Goal: Answer question/provide support: Share knowledge or assist other users

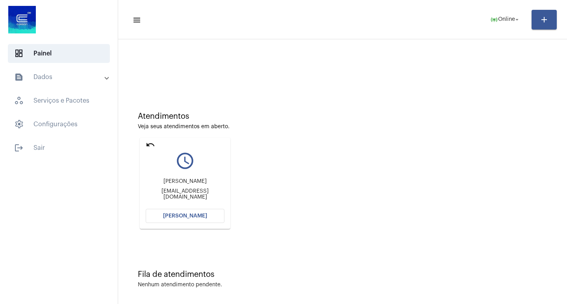
click at [193, 207] on mat-card "undo query_builder [PERSON_NAME] [EMAIL_ADDRESS][DOMAIN_NAME] [PERSON_NAME]" at bounding box center [185, 183] width 91 height 91
click at [189, 216] on span "[PERSON_NAME]" at bounding box center [185, 216] width 44 height 6
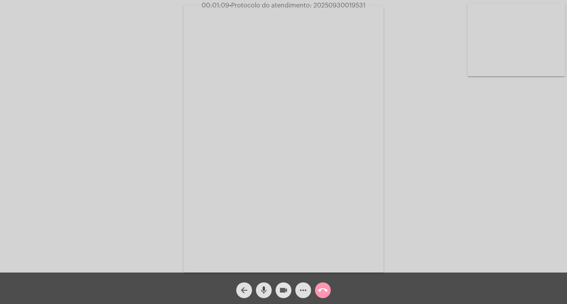
click at [281, 284] on span "videocam" at bounding box center [283, 291] width 9 height 16
click at [262, 288] on mat-icon "mic" at bounding box center [263, 290] width 9 height 9
click at [279, 292] on mat-icon "videocam_off" at bounding box center [283, 290] width 9 height 9
click at [267, 288] on mat-icon "mic_off" at bounding box center [263, 290] width 9 height 9
click at [282, 287] on mat-icon "videocam" at bounding box center [283, 290] width 9 height 9
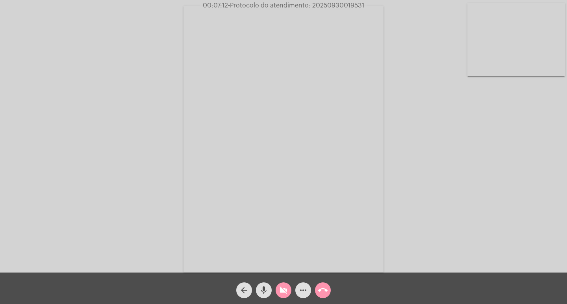
click at [269, 290] on button "mic" at bounding box center [264, 291] width 16 height 16
drag, startPoint x: 285, startPoint y: 290, endPoint x: 271, endPoint y: 289, distance: 13.8
click at [285, 291] on mat-icon "videocam_off" at bounding box center [283, 290] width 9 height 9
click at [263, 289] on mat-icon "mic_off" at bounding box center [263, 290] width 9 height 9
click at [307, 283] on span "more_horiz" at bounding box center [302, 291] width 9 height 16
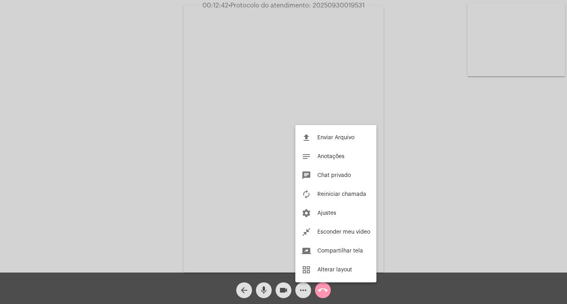
click at [303, 286] on div at bounding box center [283, 152] width 567 height 304
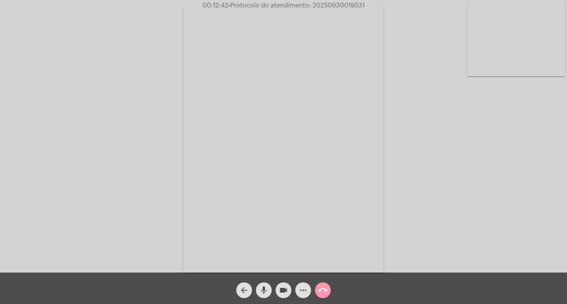
click at [303, 286] on mat-icon "more_horiz" at bounding box center [302, 290] width 9 height 9
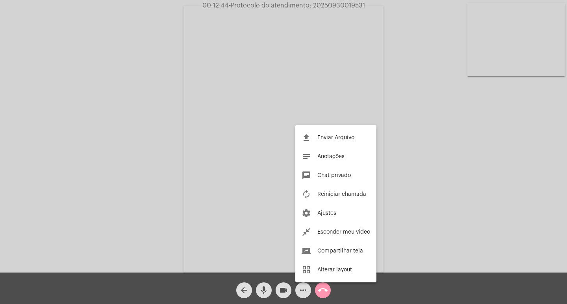
click at [250, 132] on div at bounding box center [283, 152] width 567 height 304
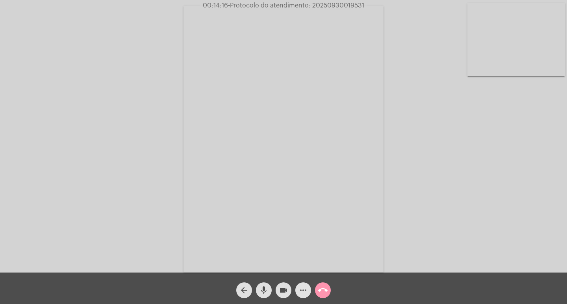
click at [298, 288] on button "more_horiz" at bounding box center [303, 291] width 16 height 16
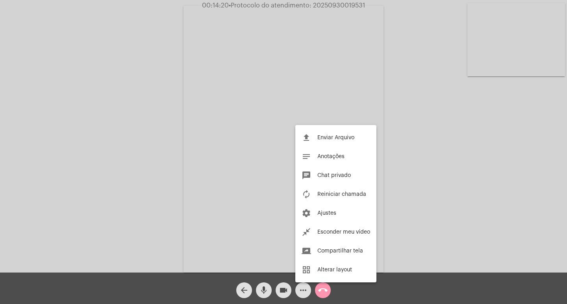
click at [238, 163] on div at bounding box center [283, 152] width 567 height 304
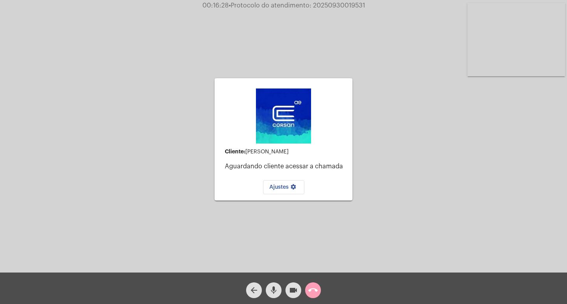
click at [314, 289] on mat-icon "call_end" at bounding box center [312, 290] width 9 height 9
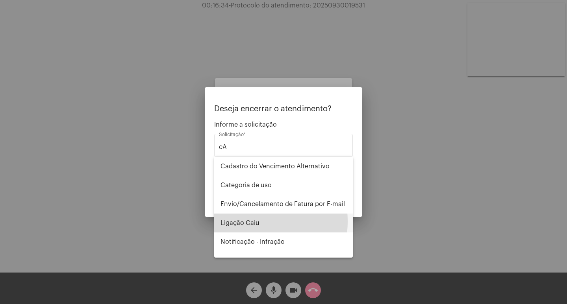
click at [235, 221] on span "Ligação Caiu" at bounding box center [283, 223] width 126 height 19
type input "Ligação Caiu"
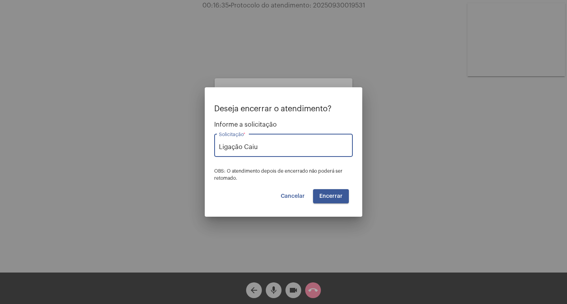
click at [337, 199] on span "Encerrar" at bounding box center [330, 197] width 23 height 6
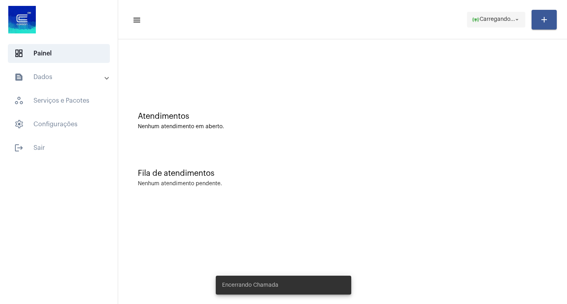
click at [501, 16] on span "online_prediction Carregando... arrow_drop_down" at bounding box center [496, 19] width 49 height 14
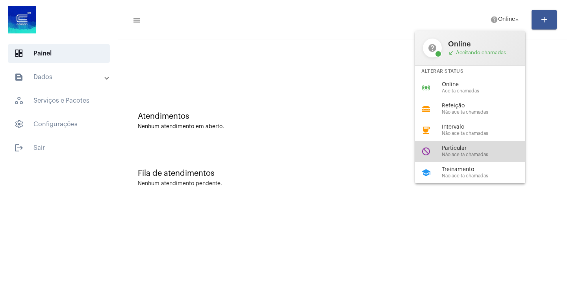
click at [449, 142] on div "do_not_disturb Particular Não aceita chamadas" at bounding box center [476, 151] width 123 height 21
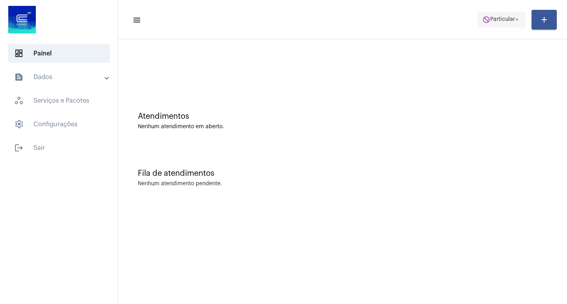
click at [486, 16] on mat-icon "do_not_disturb" at bounding box center [486, 20] width 8 height 8
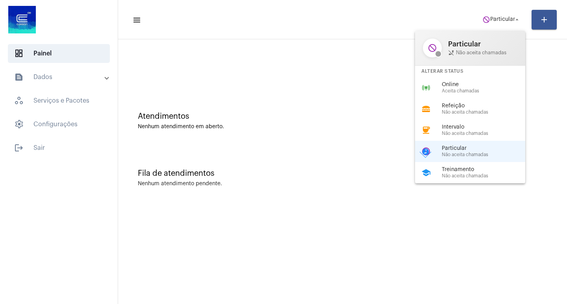
click at [486, 76] on div "Alterar Status" at bounding box center [470, 71] width 110 height 11
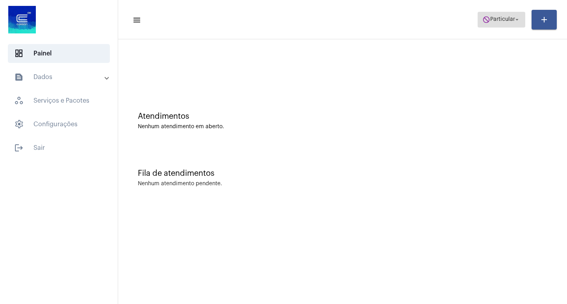
click at [494, 22] on span "do_not_disturb Particular arrow_drop_down" at bounding box center [501, 19] width 38 height 14
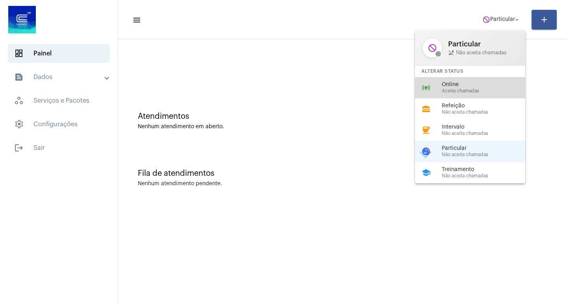
click at [466, 89] on span "Aceita chamadas" at bounding box center [487, 91] width 90 height 5
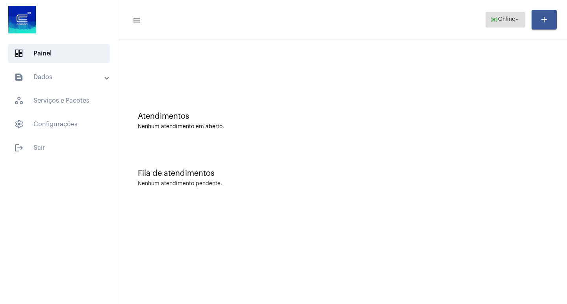
click at [501, 22] on span "Online" at bounding box center [506, 20] width 17 height 6
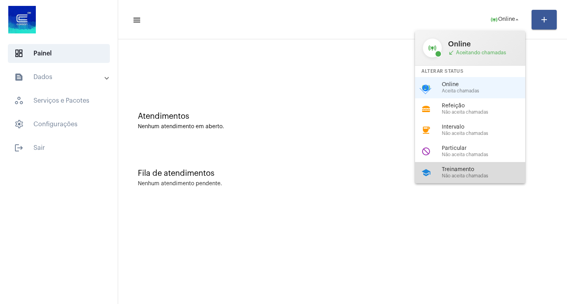
click at [488, 168] on span "Treinamento" at bounding box center [487, 170] width 90 height 6
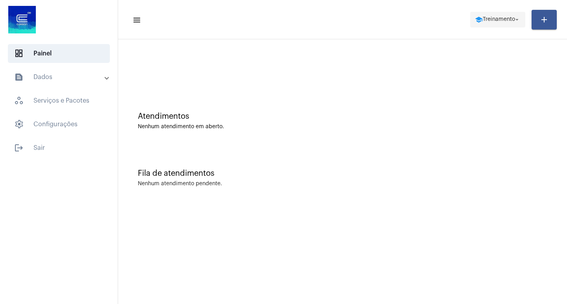
click at [496, 16] on span "school Treinamento arrow_drop_down" at bounding box center [498, 19] width 46 height 14
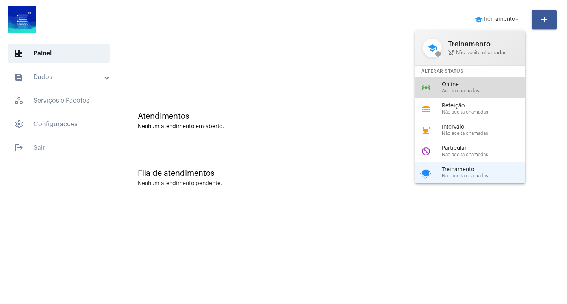
click at [481, 88] on div "Online Aceita chamadas" at bounding box center [487, 88] width 90 height 12
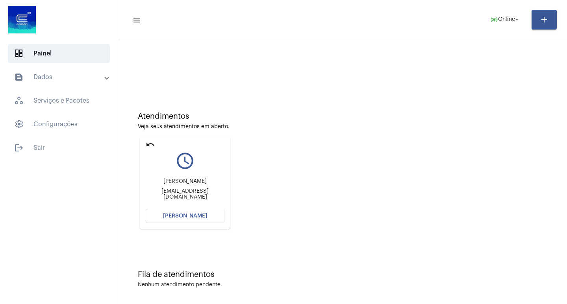
scroll to position [4, 0]
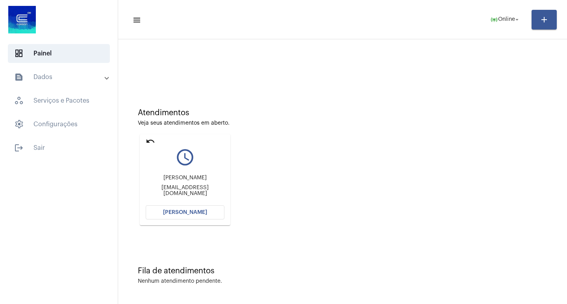
click at [209, 208] on button "[PERSON_NAME]" at bounding box center [185, 212] width 79 height 14
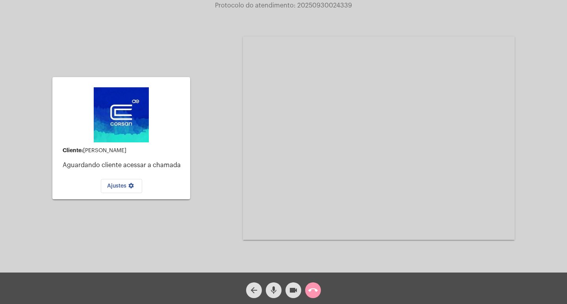
click at [322, 287] on div "call_end" at bounding box center [313, 289] width 20 height 20
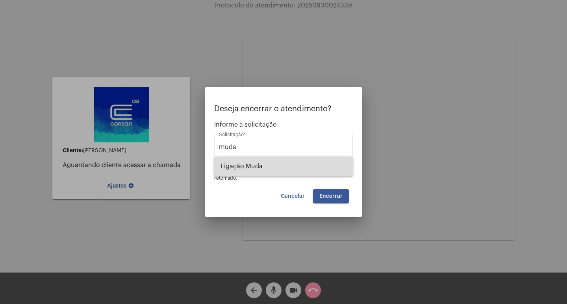
click at [259, 164] on span "Ligação Muda" at bounding box center [283, 166] width 126 height 19
type input "Ligação Muda"
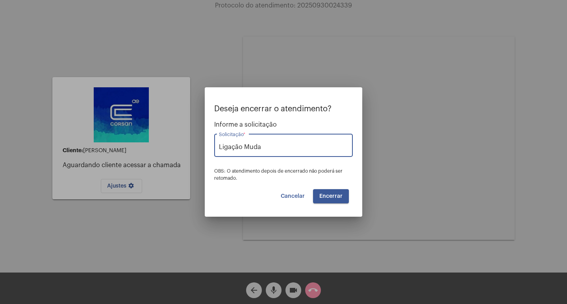
click at [339, 200] on button "Encerrar" at bounding box center [331, 196] width 36 height 14
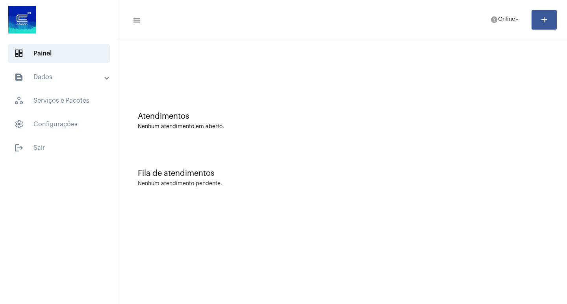
click at [230, 266] on mat-sidenav-content "menu help Online arrow_drop_down add Atendimentos Nenhum atendimento em aberto.…" at bounding box center [342, 152] width 449 height 304
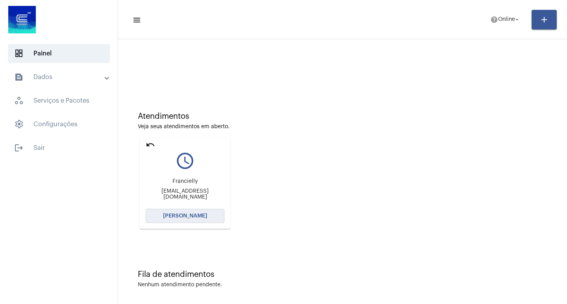
click at [200, 218] on span "[PERSON_NAME]" at bounding box center [185, 216] width 44 height 6
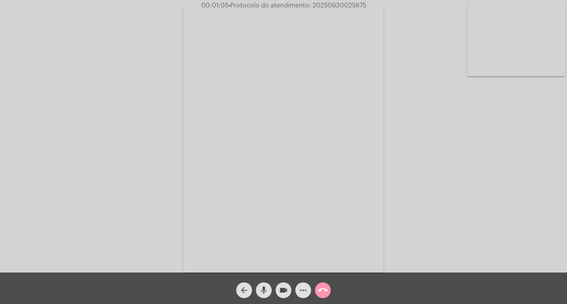
click at [299, 294] on mat-icon "more_horiz" at bounding box center [302, 290] width 9 height 9
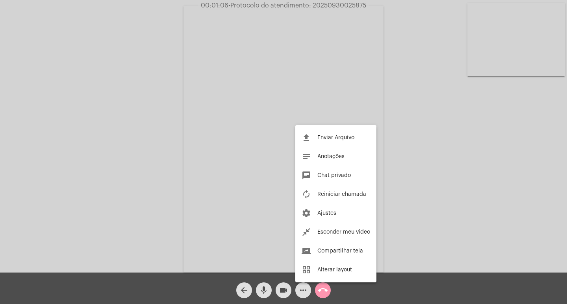
click at [299, 294] on div at bounding box center [283, 152] width 567 height 304
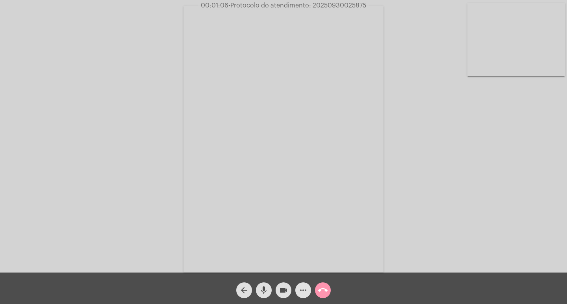
click at [299, 294] on mat-icon "more_horiz" at bounding box center [302, 290] width 9 height 9
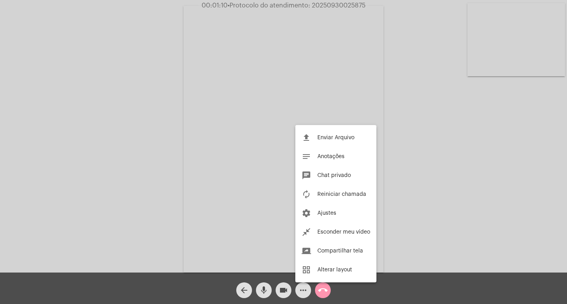
click at [228, 162] on div at bounding box center [283, 152] width 567 height 304
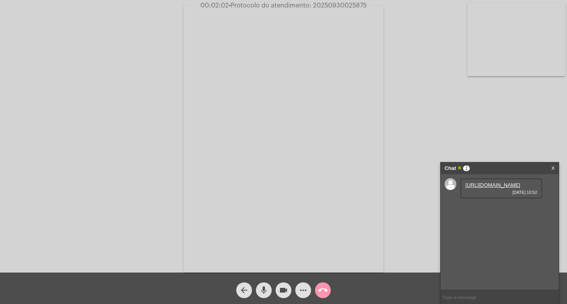
click at [492, 188] on link "[URL][DOMAIN_NAME]" at bounding box center [492, 185] width 55 height 6
click at [501, 221] on div "[URL][DOMAIN_NAME] [DATE] 10:52" at bounding box center [501, 211] width 82 height 20
click at [500, 211] on link "[URL][DOMAIN_NAME]" at bounding box center [492, 208] width 55 height 6
click at [485, 255] on link "[URL][DOMAIN_NAME]" at bounding box center [492, 253] width 55 height 6
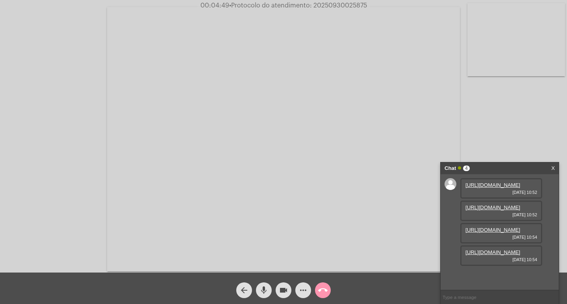
click at [506, 255] on link "[URL][DOMAIN_NAME]" at bounding box center [492, 253] width 55 height 6
click at [489, 227] on link "[URL][DOMAIN_NAME]" at bounding box center [492, 230] width 55 height 6
click at [502, 275] on link "[URL][DOMAIN_NAME]" at bounding box center [492, 275] width 55 height 6
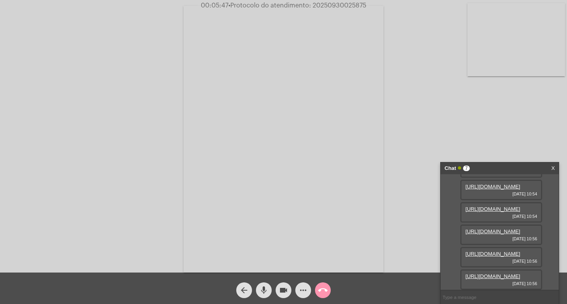
click at [483, 274] on link "[URL][DOMAIN_NAME]" at bounding box center [492, 277] width 55 height 6
click at [500, 251] on link "[URL][DOMAIN_NAME]" at bounding box center [492, 254] width 55 height 6
click at [490, 274] on link "[URL][DOMAIN_NAME]" at bounding box center [492, 277] width 55 height 6
click at [492, 229] on link "[URL][DOMAIN_NAME]" at bounding box center [492, 232] width 55 height 6
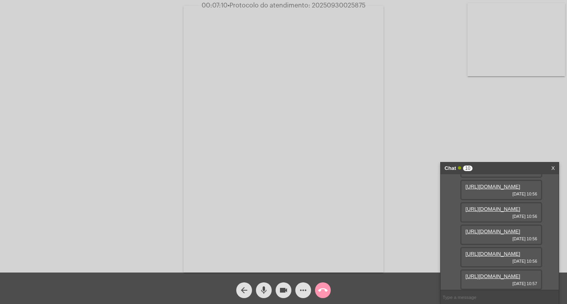
click at [515, 251] on link "[URL][DOMAIN_NAME]" at bounding box center [492, 254] width 55 height 6
click at [502, 212] on link "[URL][DOMAIN_NAME]" at bounding box center [492, 209] width 55 height 6
click at [488, 190] on link "[URL][DOMAIN_NAME]" at bounding box center [492, 187] width 55 height 6
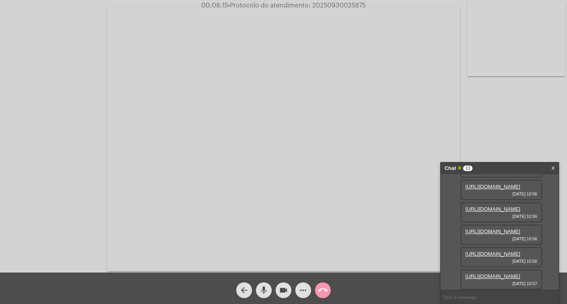
click at [283, 286] on mat-icon "videocam" at bounding box center [283, 290] width 9 height 9
click at [261, 283] on span "mic" at bounding box center [263, 291] width 9 height 16
click at [361, 229] on video at bounding box center [283, 139] width 353 height 265
click at [287, 294] on mat-icon "videocam_off" at bounding box center [283, 290] width 9 height 9
click at [278, 292] on button "videocam" at bounding box center [284, 291] width 16 height 16
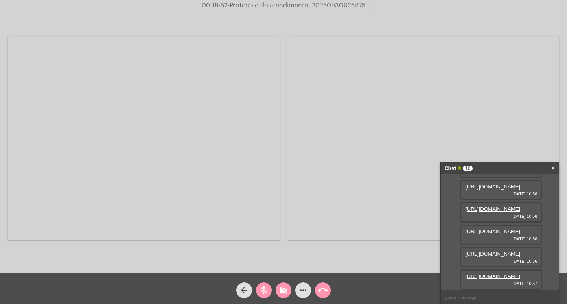
click at [278, 294] on button "videocam_off" at bounding box center [284, 291] width 16 height 16
click at [264, 284] on span "mic_off" at bounding box center [263, 291] width 9 height 16
click at [358, 8] on span "• Protocolo do atendimento: 20250930025875" at bounding box center [297, 5] width 138 height 6
copy span "20250930025875"
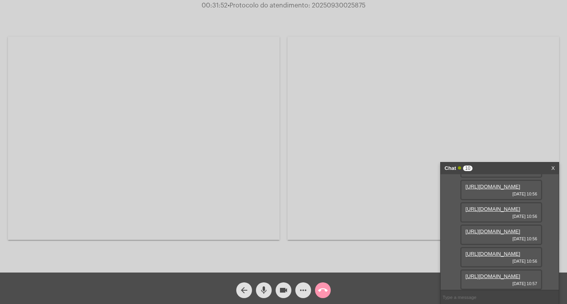
click at [302, 296] on span "more_horiz" at bounding box center [302, 291] width 9 height 16
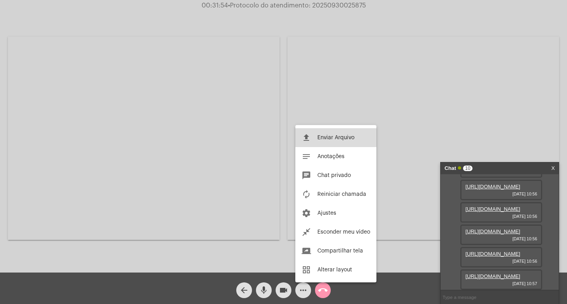
click at [355, 142] on button "file_upload Enviar Arquivo" at bounding box center [335, 137] width 81 height 19
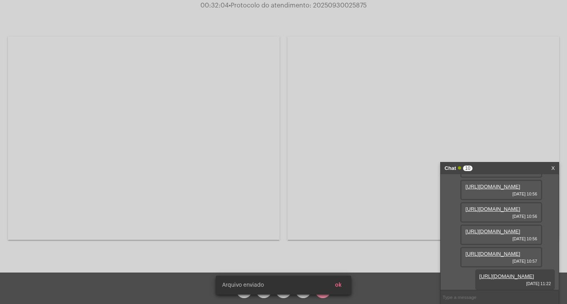
scroll to position [328, 0]
click at [349, 4] on span "• Protocolo do atendimento: 20250930025875" at bounding box center [298, 5] width 138 height 6
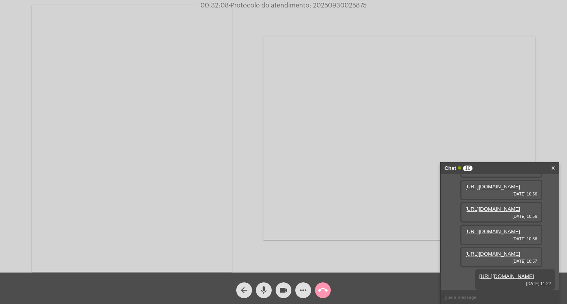
click at [455, 298] on input "text" at bounding box center [499, 298] width 118 height 14
paste input "20250930025875"
type input "20250930025875"
click at [496, 165] on div "Chat" at bounding box center [491, 169] width 94 height 12
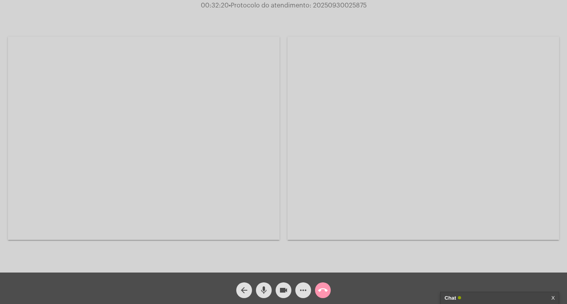
click at [283, 288] on mat-icon "videocam" at bounding box center [283, 290] width 9 height 9
drag, startPoint x: 262, startPoint y: 290, endPoint x: 326, endPoint y: 292, distance: 64.6
click at [262, 289] on mat-icon "mic" at bounding box center [263, 290] width 9 height 9
click at [326, 291] on mat-icon "call_end" at bounding box center [322, 290] width 9 height 9
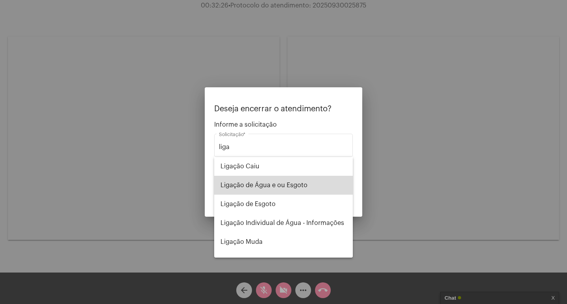
click at [302, 191] on span "Ligação de Água e ou Esgoto" at bounding box center [283, 185] width 126 height 19
type input "Ligação de Água e ou Esgoto"
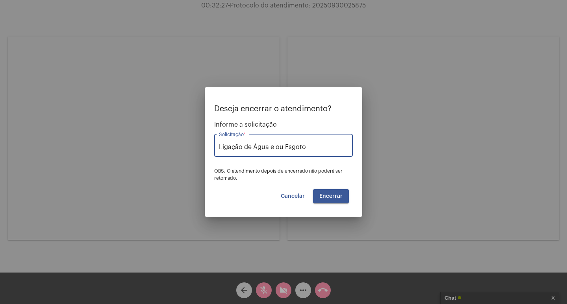
click at [321, 200] on button "Encerrar" at bounding box center [331, 196] width 36 height 14
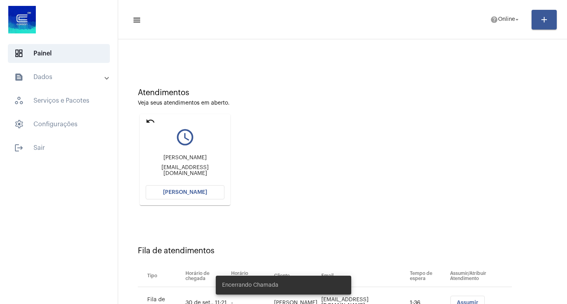
scroll to position [60, 0]
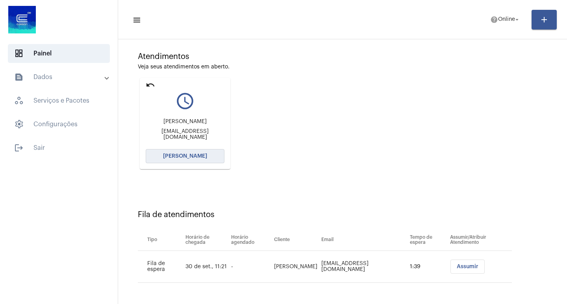
click at [170, 163] on button "[PERSON_NAME]" at bounding box center [185, 156] width 79 height 14
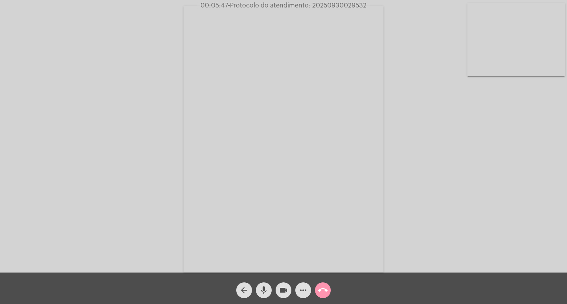
click at [280, 292] on mat-icon "videocam" at bounding box center [283, 290] width 9 height 9
click at [267, 291] on mat-icon "mic" at bounding box center [263, 290] width 9 height 9
click at [265, 292] on mat-icon "mic_off" at bounding box center [263, 290] width 9 height 9
click at [278, 293] on button "videocam_off" at bounding box center [284, 291] width 16 height 16
click at [285, 283] on span "videocam" at bounding box center [283, 291] width 9 height 16
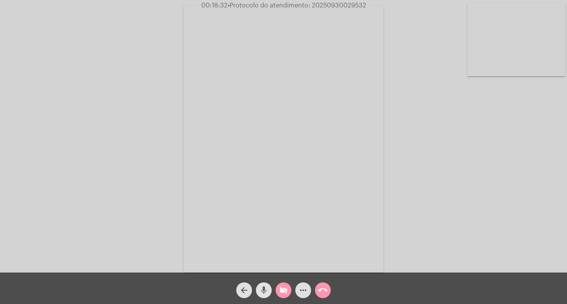
click at [262, 292] on mat-icon "mic" at bounding box center [263, 290] width 9 height 9
click at [278, 296] on button "videocam_off" at bounding box center [284, 291] width 16 height 16
click at [264, 287] on mat-icon "mic_off" at bounding box center [263, 290] width 9 height 9
click at [331, 6] on span "• Protocolo do atendimento: 20250930029532" at bounding box center [297, 5] width 139 height 6
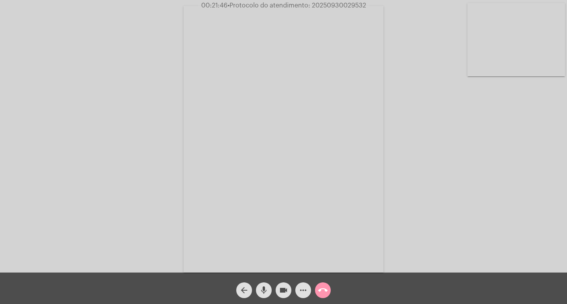
copy span "20250930029532"
click at [306, 294] on mat-icon "more_horiz" at bounding box center [302, 290] width 9 height 9
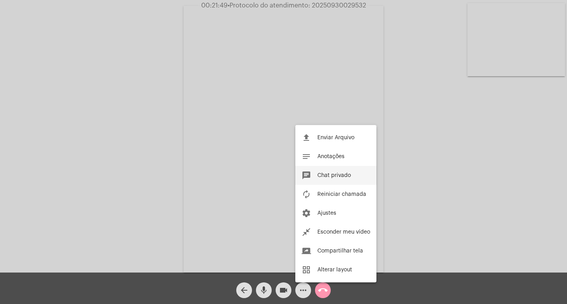
click at [339, 174] on span "Chat privado" at bounding box center [333, 176] width 33 height 6
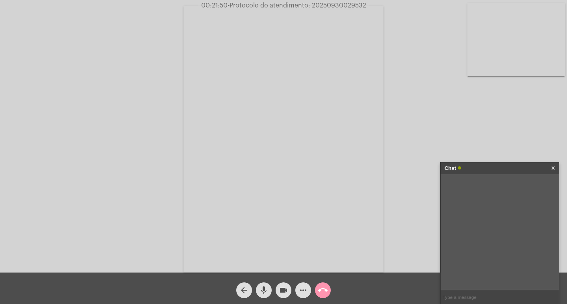
click at [494, 301] on input "text" at bounding box center [499, 298] width 118 height 14
paste input "20250930029532"
type input "20250930029532"
click at [489, 166] on div "Chat" at bounding box center [491, 169] width 94 height 12
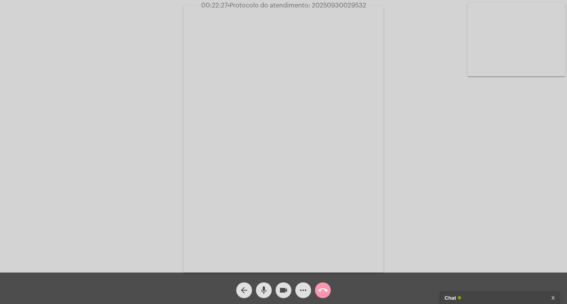
click at [281, 287] on mat-icon "videocam" at bounding box center [283, 290] width 9 height 9
click at [263, 293] on mat-icon "mic" at bounding box center [263, 290] width 9 height 9
click at [326, 293] on mat-icon "call_end" at bounding box center [322, 290] width 9 height 9
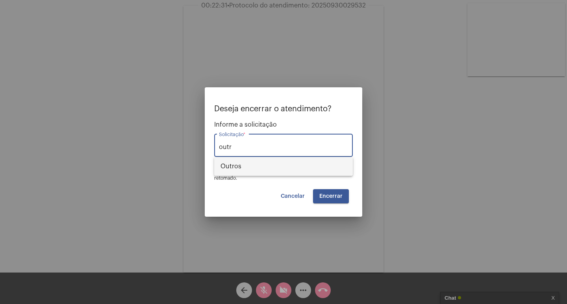
click at [297, 169] on span "Outros" at bounding box center [283, 166] width 126 height 19
type input "Outros"
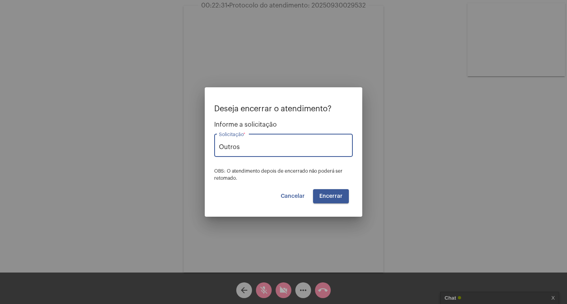
click at [340, 193] on button "Encerrar" at bounding box center [331, 196] width 36 height 14
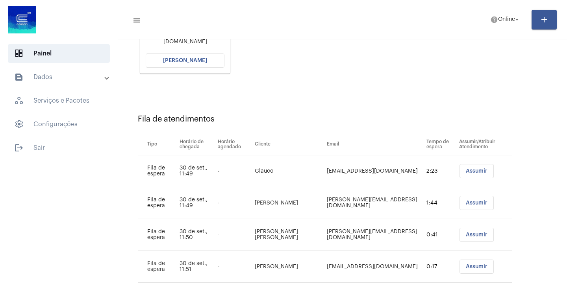
scroll to position [37, 0]
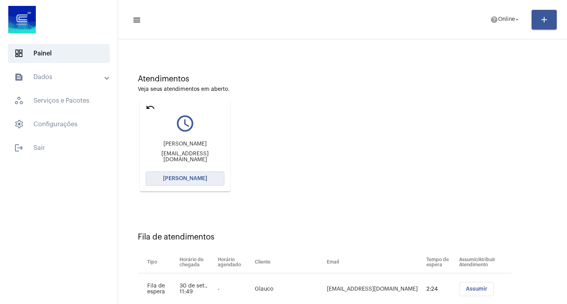
click at [187, 180] on span "[PERSON_NAME]" at bounding box center [185, 179] width 44 height 6
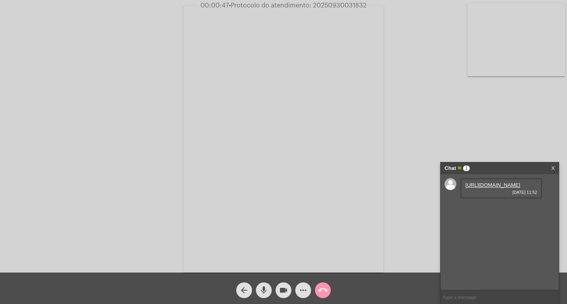
click at [468, 188] on link "[URL][DOMAIN_NAME]" at bounding box center [492, 185] width 55 height 6
click at [487, 211] on link "[URL][DOMAIN_NAME]" at bounding box center [492, 208] width 55 height 6
click at [310, 286] on button "more_horiz" at bounding box center [303, 291] width 16 height 16
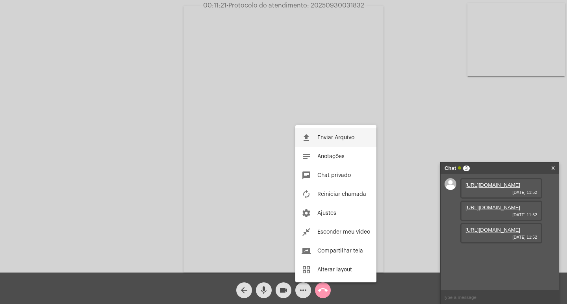
click at [301, 140] on button "file_upload Enviar Arquivo" at bounding box center [335, 137] width 81 height 19
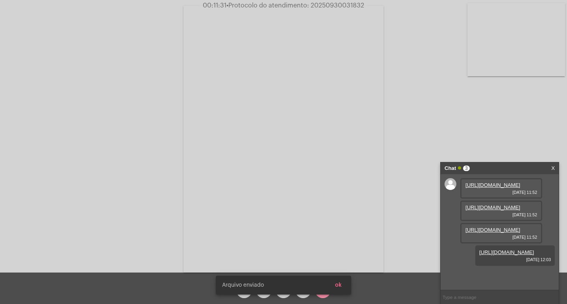
scroll to position [47, 0]
click at [345, 4] on span "• Protocolo do atendimento: 20250930031832" at bounding box center [296, 5] width 138 height 6
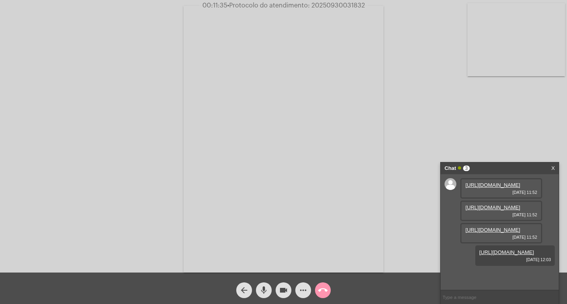
copy span "20250930031832"
click at [473, 291] on input "text" at bounding box center [499, 298] width 118 height 14
paste input "20250930031832"
type input "20250930031832"
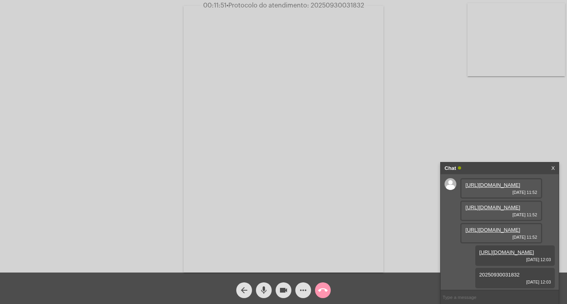
click at [503, 172] on div "Chat" at bounding box center [491, 169] width 94 height 12
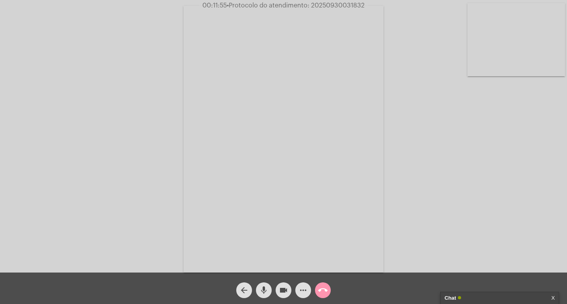
click at [284, 289] on mat-icon "videocam" at bounding box center [283, 290] width 9 height 9
click at [266, 293] on mat-icon "mic" at bounding box center [263, 290] width 9 height 9
click at [324, 289] on mat-icon "call_end" at bounding box center [322, 290] width 9 height 9
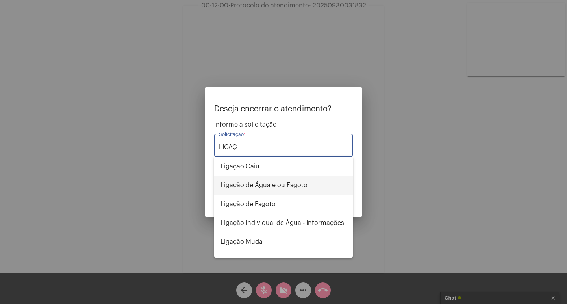
click at [278, 183] on span "Ligação de Água e ou Esgoto" at bounding box center [283, 185] width 126 height 19
type input "Ligação de Água e ou Esgoto"
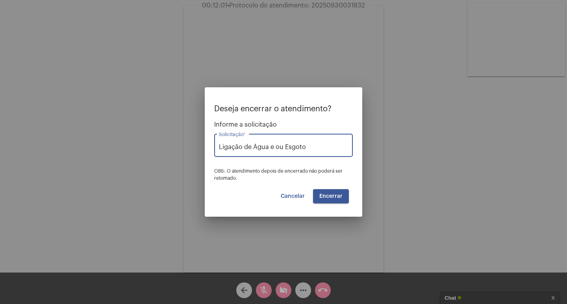
click at [327, 191] on button "Encerrar" at bounding box center [331, 196] width 36 height 14
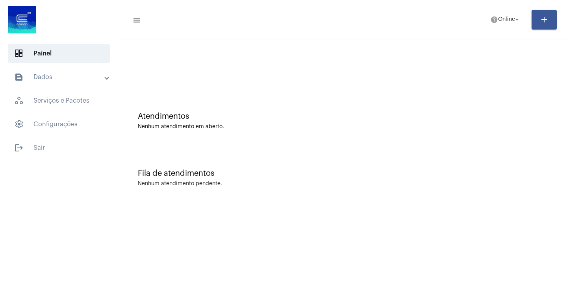
click at [46, 83] on mat-expansion-panel-header "text_snippet_outlined Dados" at bounding box center [61, 77] width 113 height 19
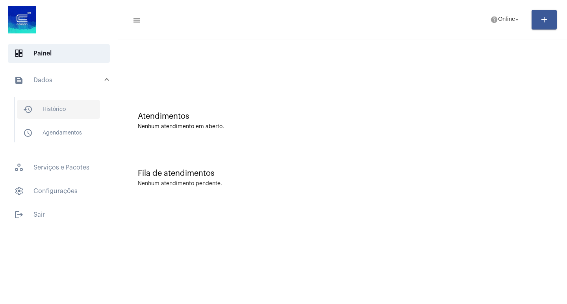
click at [55, 100] on span "history_outlined Histórico" at bounding box center [58, 109] width 83 height 19
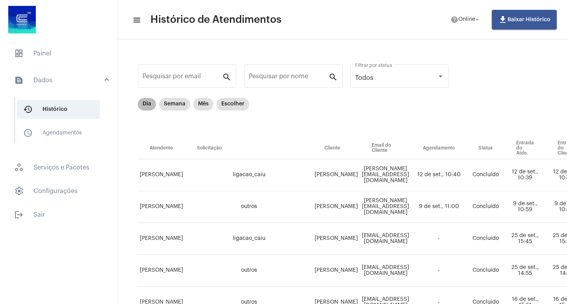
click at [142, 102] on mat-chip "Dia" at bounding box center [147, 104] width 18 height 13
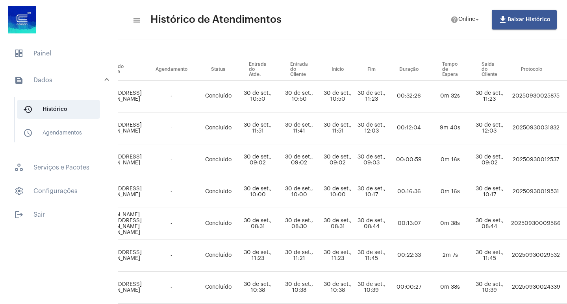
scroll to position [79, 245]
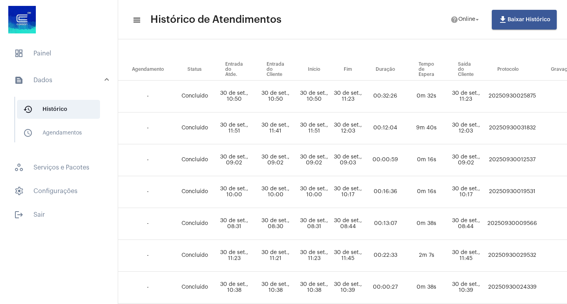
click at [539, 126] on td "20250930031832" at bounding box center [512, 129] width 54 height 32
copy td "20250930031832"
drag, startPoint x: 58, startPoint y: 52, endPoint x: 65, endPoint y: 37, distance: 16.0
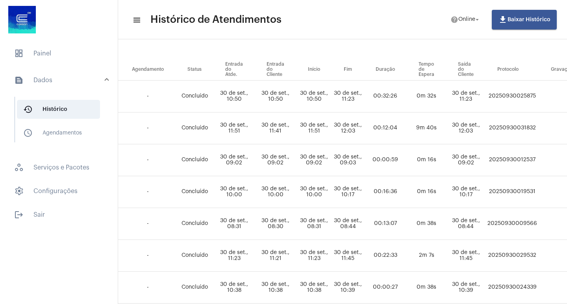
click at [59, 52] on span "dashboard Painel" at bounding box center [59, 53] width 102 height 19
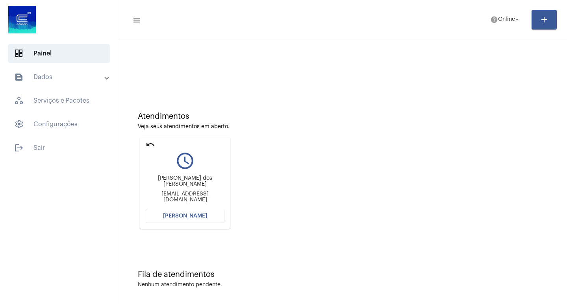
click at [149, 141] on mat-icon "undo" at bounding box center [150, 144] width 9 height 9
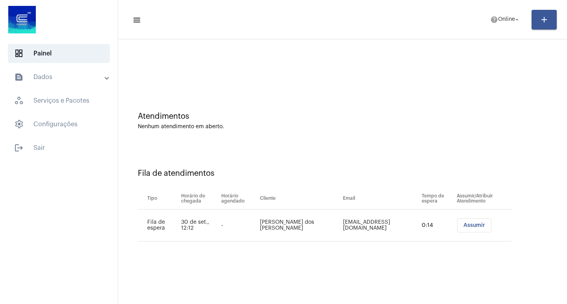
click at [470, 223] on span "Assumir" at bounding box center [474, 226] width 22 height 6
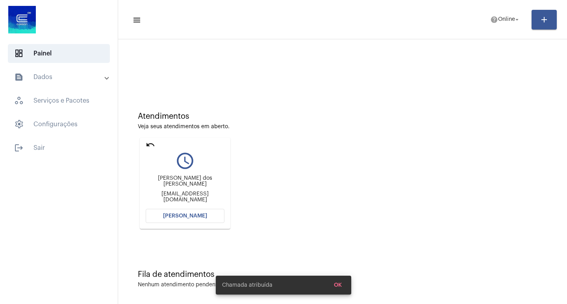
click at [187, 219] on button "[PERSON_NAME]" at bounding box center [185, 216] width 79 height 14
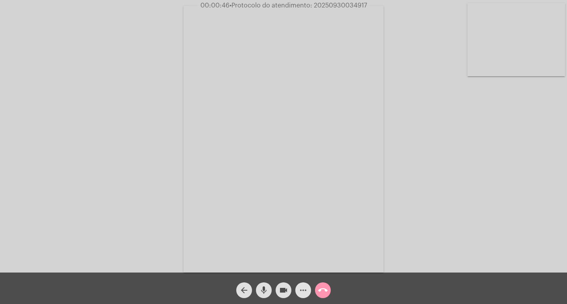
click at [305, 287] on mat-icon "more_horiz" at bounding box center [302, 290] width 9 height 9
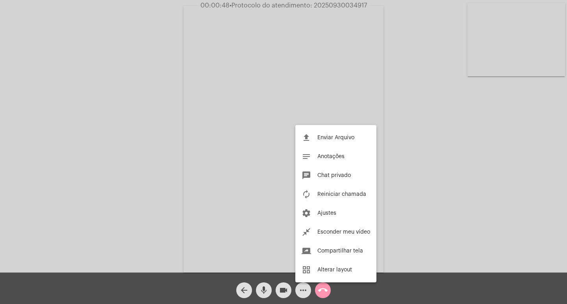
click at [231, 152] on div at bounding box center [283, 152] width 567 height 304
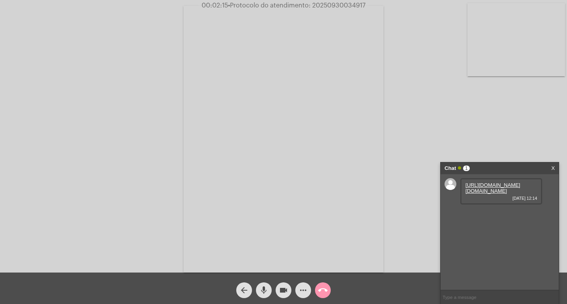
click at [473, 201] on span "[DATE] 12:14" at bounding box center [501, 198] width 72 height 5
click at [477, 191] on link "[URL][DOMAIN_NAME][DOMAIN_NAME]" at bounding box center [492, 188] width 55 height 12
click at [489, 185] on link "[URL][DOMAIN_NAME][DOMAIN_NAME]" at bounding box center [492, 188] width 55 height 12
click at [485, 222] on link "[URL][DOMAIN_NAME][DOMAIN_NAME]" at bounding box center [492, 217] width 55 height 12
click at [284, 290] on mat-icon "videocam" at bounding box center [283, 290] width 9 height 9
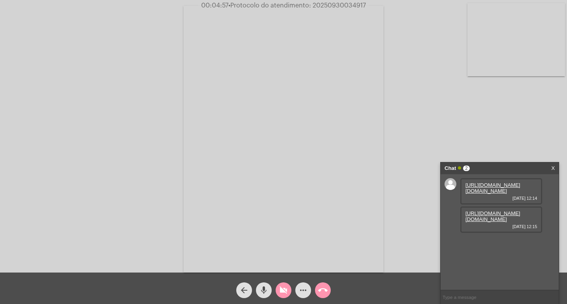
click at [267, 287] on mat-icon "mic" at bounding box center [263, 290] width 9 height 9
click at [154, 49] on div "Acessando Câmera e Microfone..." at bounding box center [283, 138] width 565 height 273
click at [284, 290] on mat-icon "videocam_off" at bounding box center [283, 290] width 9 height 9
click at [266, 286] on mat-icon "mic_off" at bounding box center [263, 290] width 9 height 9
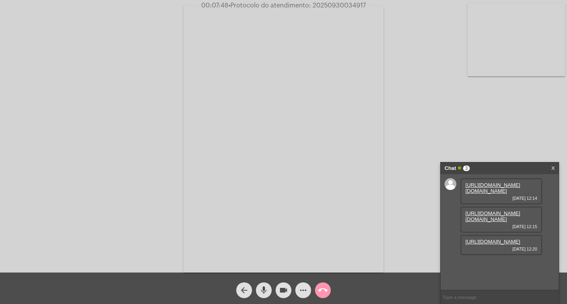
click at [487, 245] on link "[URL][DOMAIN_NAME]" at bounding box center [492, 242] width 55 height 6
click at [277, 292] on button "videocam" at bounding box center [284, 291] width 16 height 16
click at [280, 296] on span "videocam_off" at bounding box center [283, 291] width 9 height 16
click at [341, 6] on span "• Protocolo do atendimento: 20250930034917" at bounding box center [296, 5] width 137 height 6
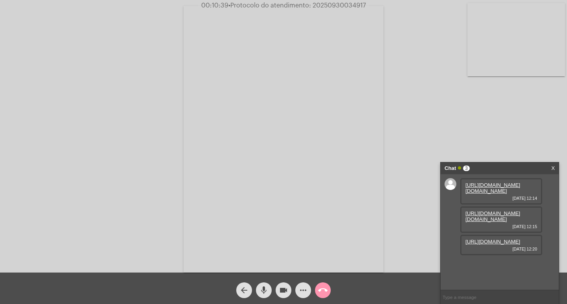
copy span "20250930034917"
click at [300, 295] on mat-icon "more_horiz" at bounding box center [302, 290] width 9 height 9
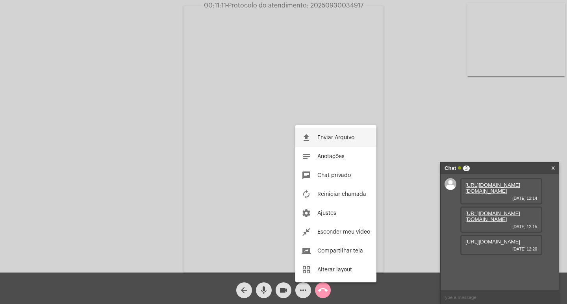
click at [316, 133] on button "file_upload Enviar Arquivo" at bounding box center [335, 137] width 81 height 19
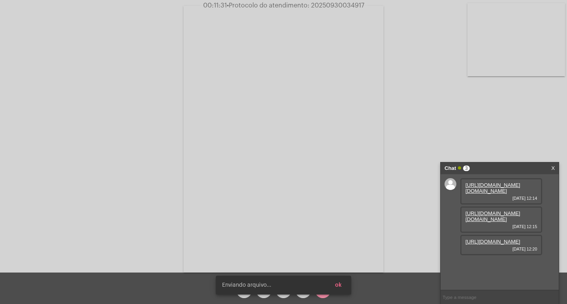
scroll to position [47, 0]
click at [349, 8] on span "• Protocolo do atendimento: 20250930034917" at bounding box center [296, 5] width 137 height 6
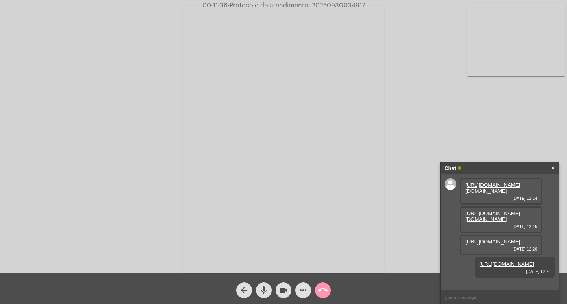
click at [469, 295] on input "text" at bounding box center [499, 298] width 118 height 14
paste input "20250930034917"
type input "20250930034917"
click at [491, 298] on input "20250930034917" at bounding box center [499, 298] width 118 height 14
click at [490, 301] on input "20250930034917" at bounding box center [499, 298] width 118 height 14
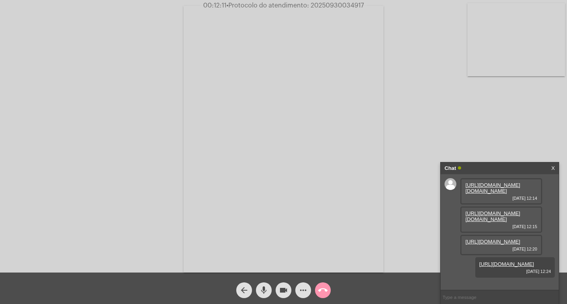
scroll to position [69, 0]
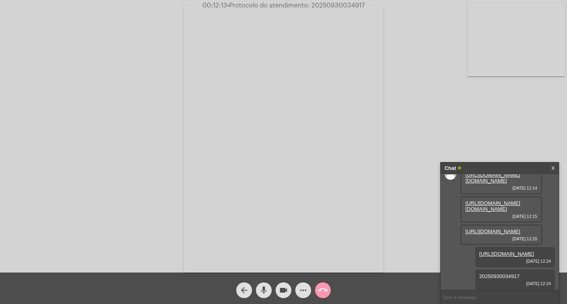
click at [495, 167] on div "Chat" at bounding box center [491, 169] width 94 height 12
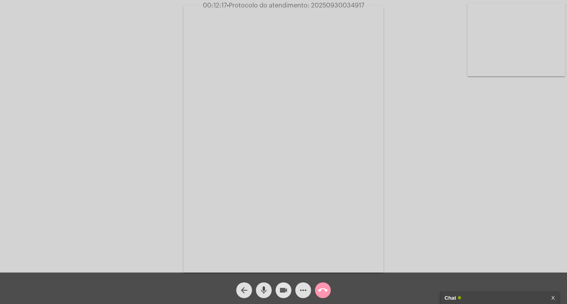
click at [283, 289] on mat-icon "videocam" at bounding box center [283, 290] width 9 height 9
click at [265, 289] on mat-icon "mic" at bounding box center [263, 290] width 9 height 9
click at [326, 291] on mat-icon "call_end" at bounding box center [322, 290] width 9 height 9
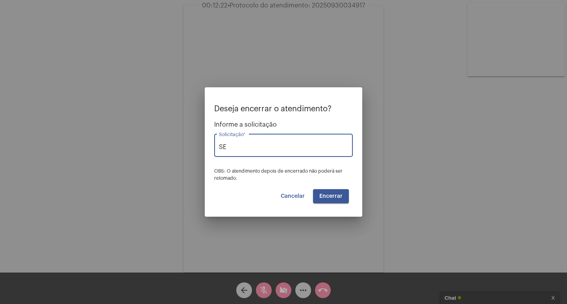
type input "S"
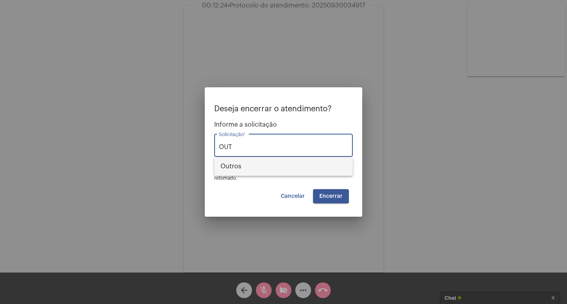
click at [290, 172] on span "Outros" at bounding box center [283, 166] width 126 height 19
type input "Outros"
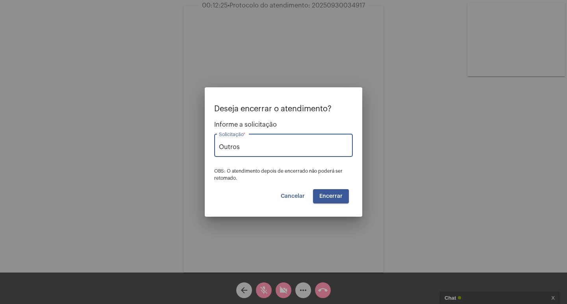
click at [324, 194] on span "Encerrar" at bounding box center [330, 197] width 23 height 6
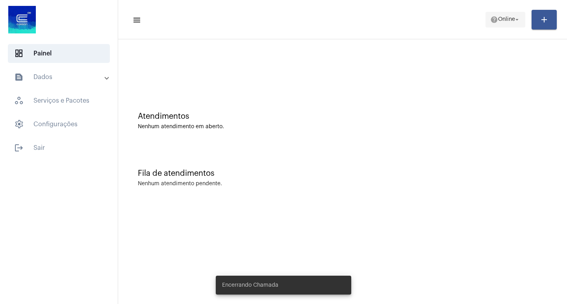
click at [493, 26] on span "help Online arrow_drop_down" at bounding box center [505, 19] width 30 height 14
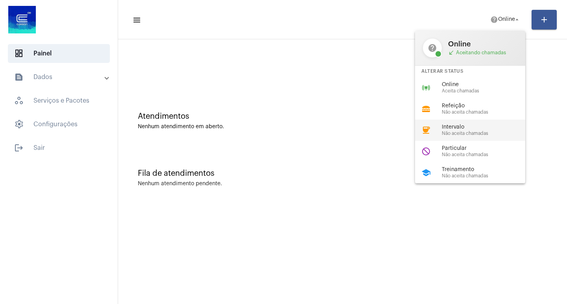
click at [464, 128] on span "Intervalo" at bounding box center [487, 127] width 90 height 6
